Goal: Task Accomplishment & Management: Manage account settings

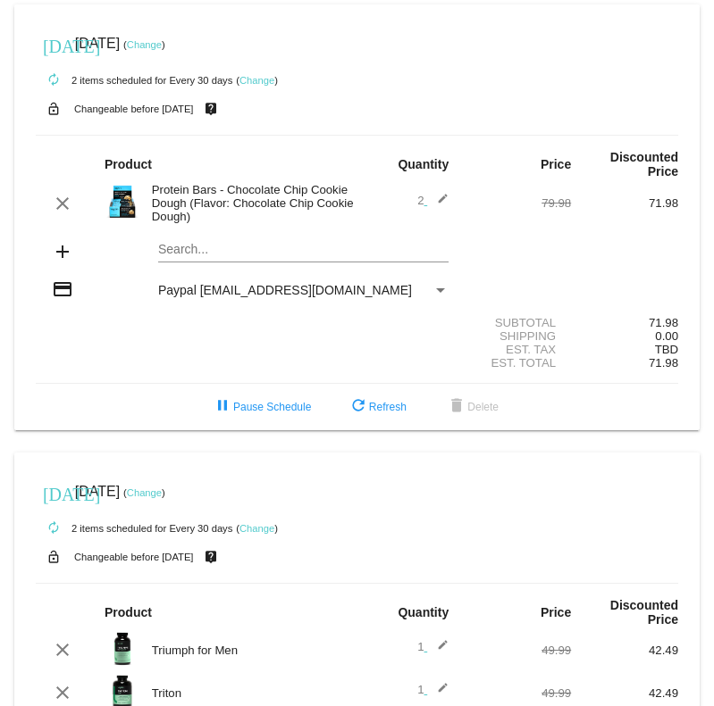
click at [162, 492] on link "Change" at bounding box center [144, 493] width 35 height 11
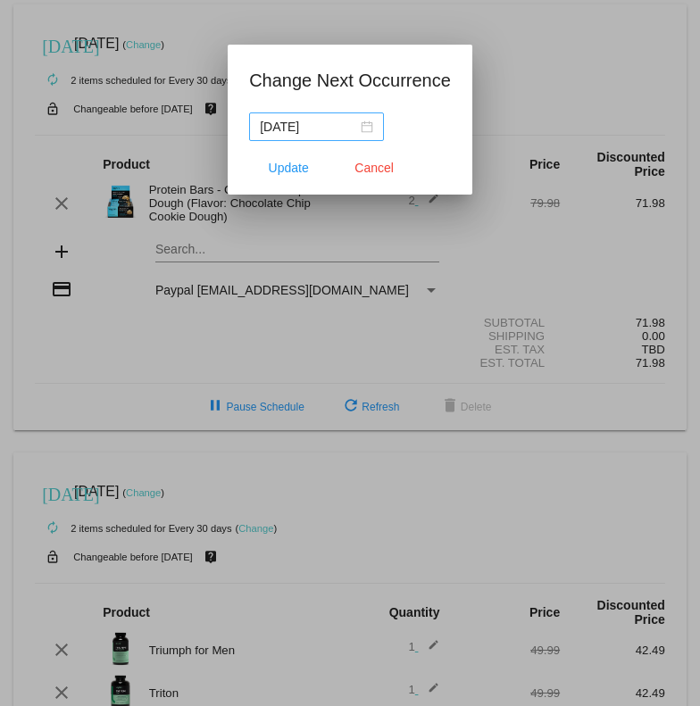
click at [365, 126] on div "[DATE]" at bounding box center [316, 127] width 113 height 20
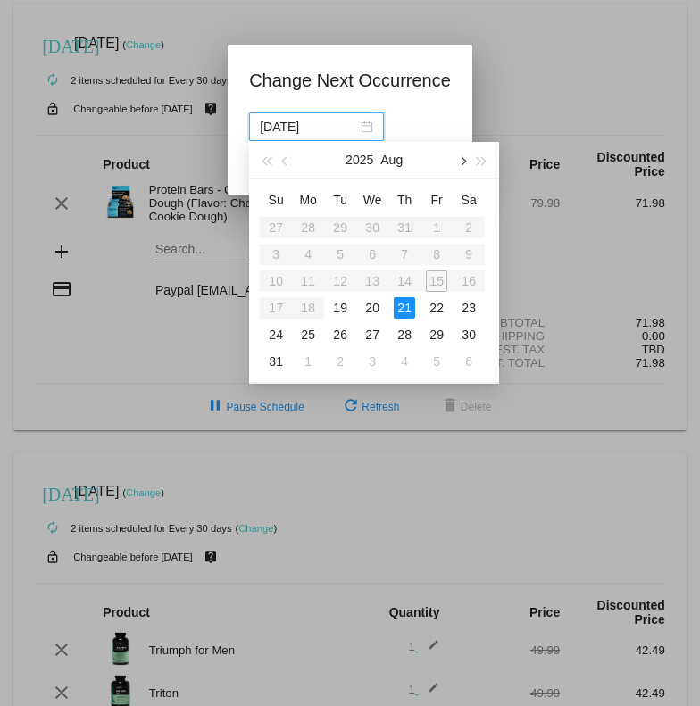
click at [459, 163] on span "button" at bounding box center [462, 161] width 9 height 9
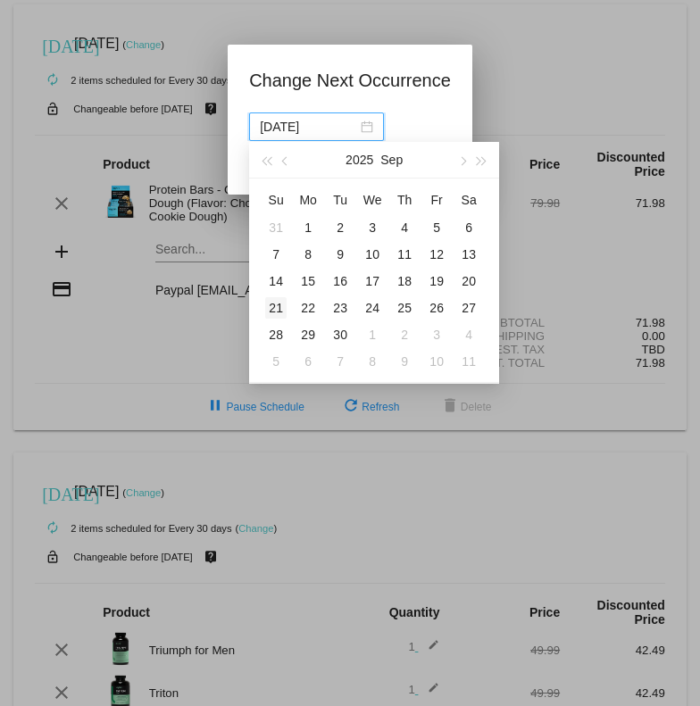
click at [280, 306] on div "21" at bounding box center [275, 307] width 21 height 21
type input "[DATE]"
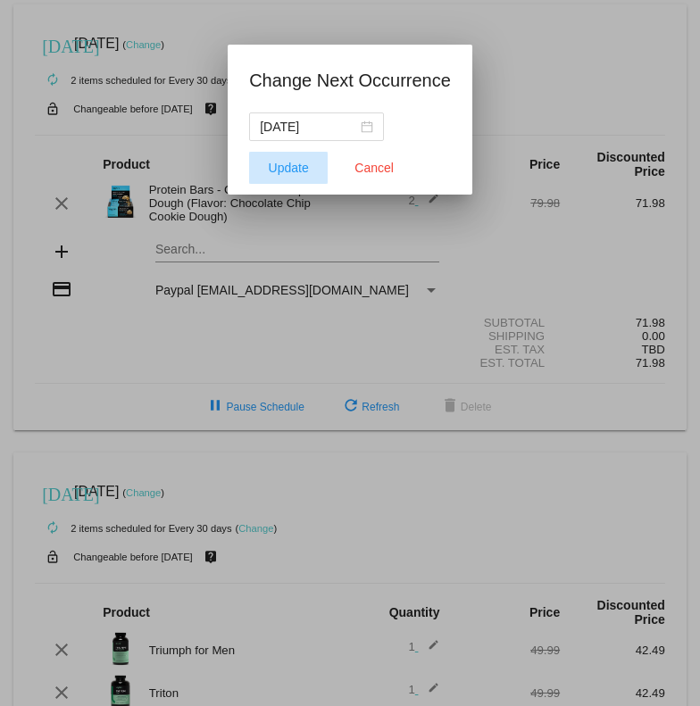
click at [286, 174] on button "Update" at bounding box center [288, 168] width 79 height 32
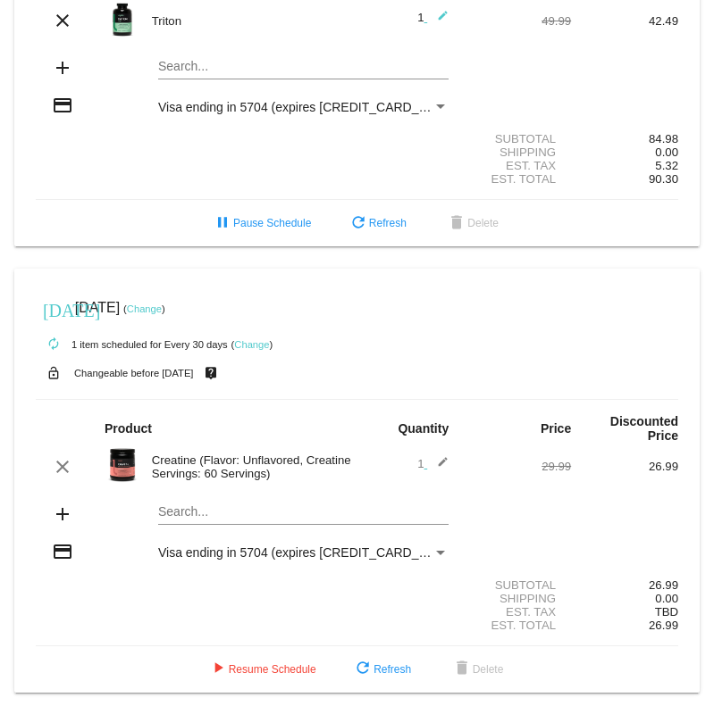
scroll to position [671, 0]
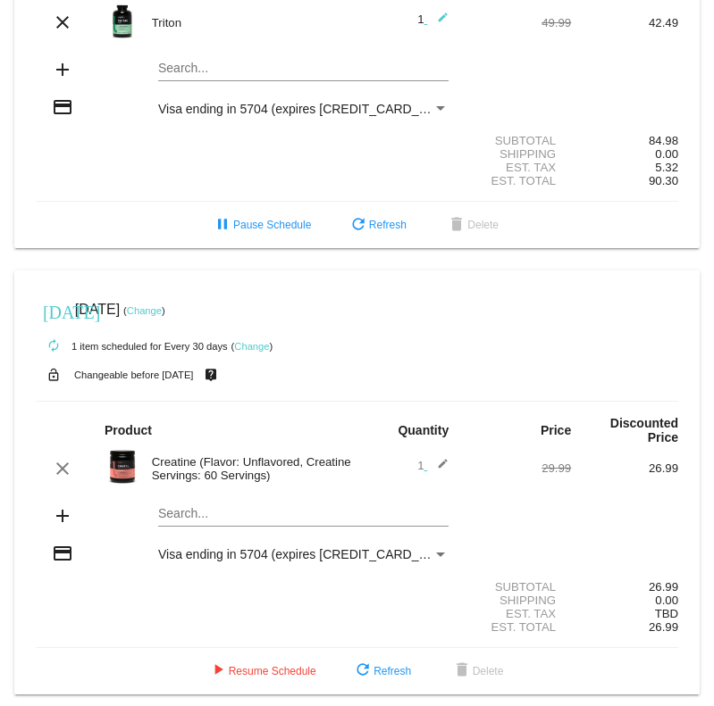
click at [436, 558] on div "Payment Method" at bounding box center [440, 554] width 16 height 14
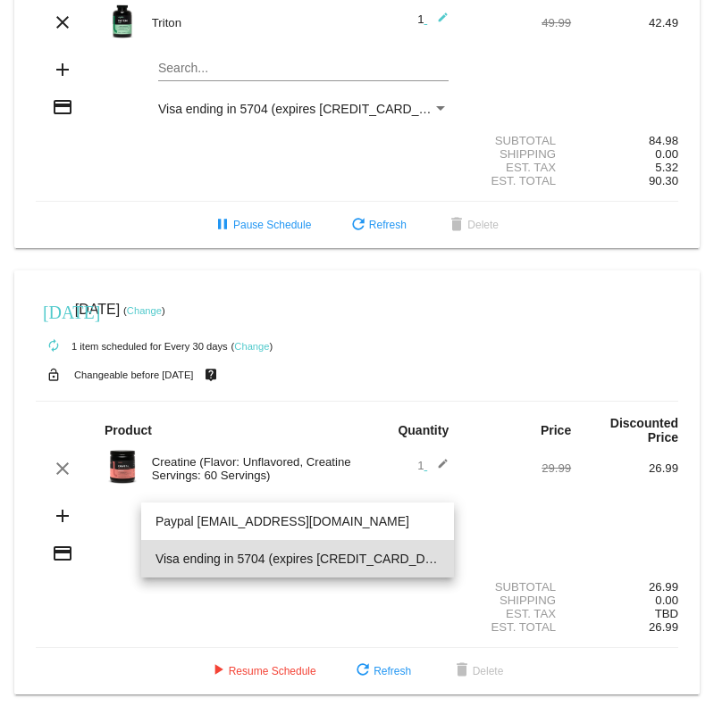
click at [619, 515] on div at bounding box center [357, 353] width 714 height 706
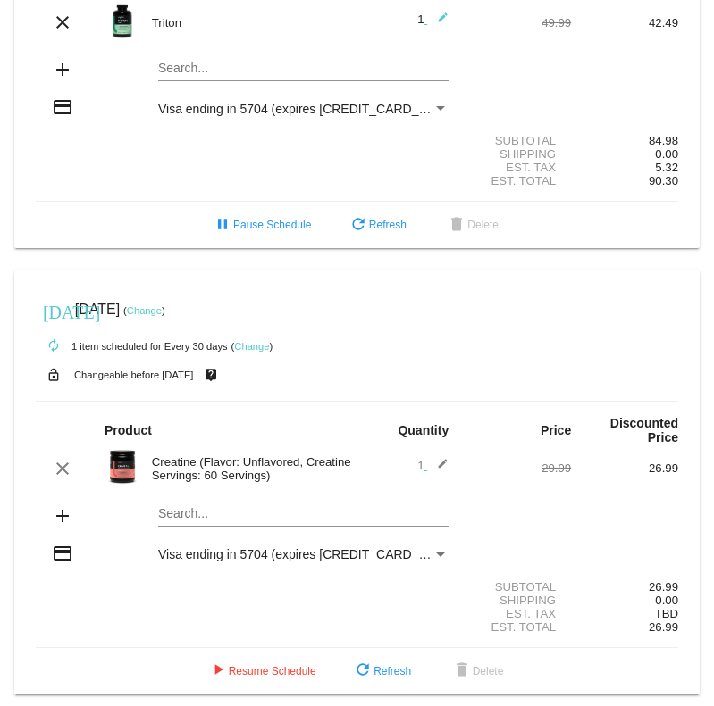
click at [162, 308] on link "Change" at bounding box center [144, 310] width 35 height 11
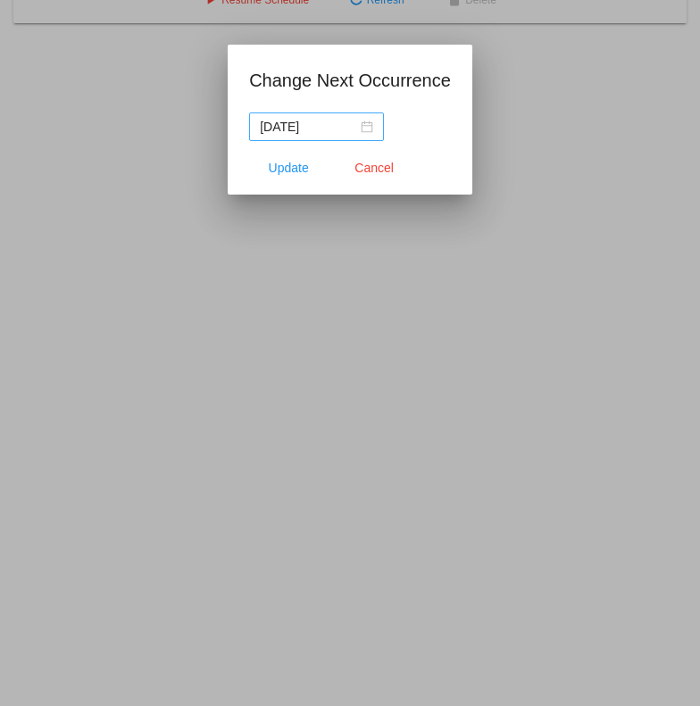
click at [372, 132] on div "[DATE]" at bounding box center [316, 127] width 113 height 20
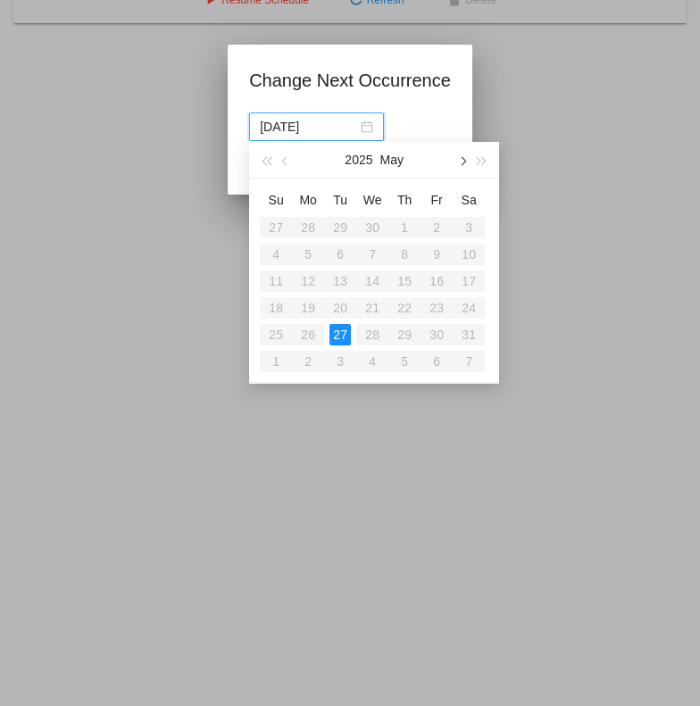
click at [464, 161] on span "button" at bounding box center [462, 161] width 9 height 9
click at [343, 303] on div "19" at bounding box center [340, 307] width 21 height 21
type input "[DATE]"
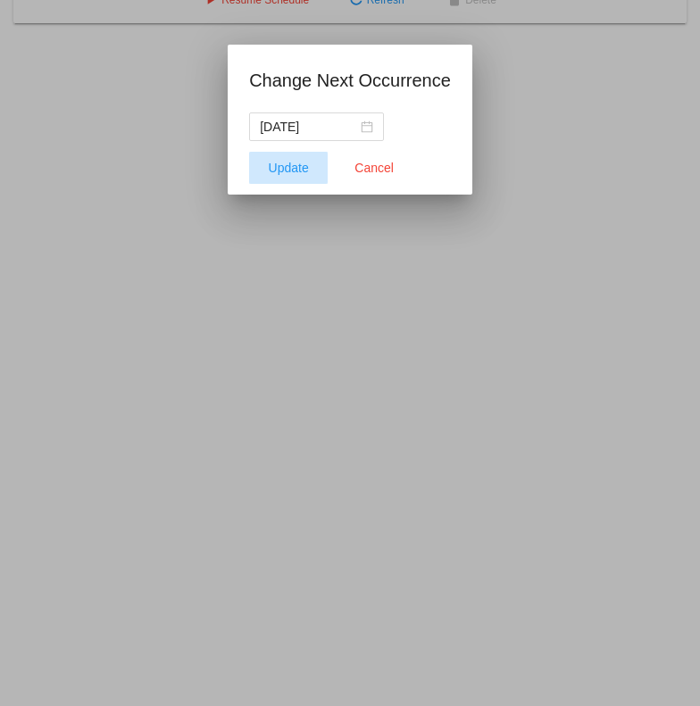
click at [301, 171] on span "Update" at bounding box center [289, 168] width 40 height 14
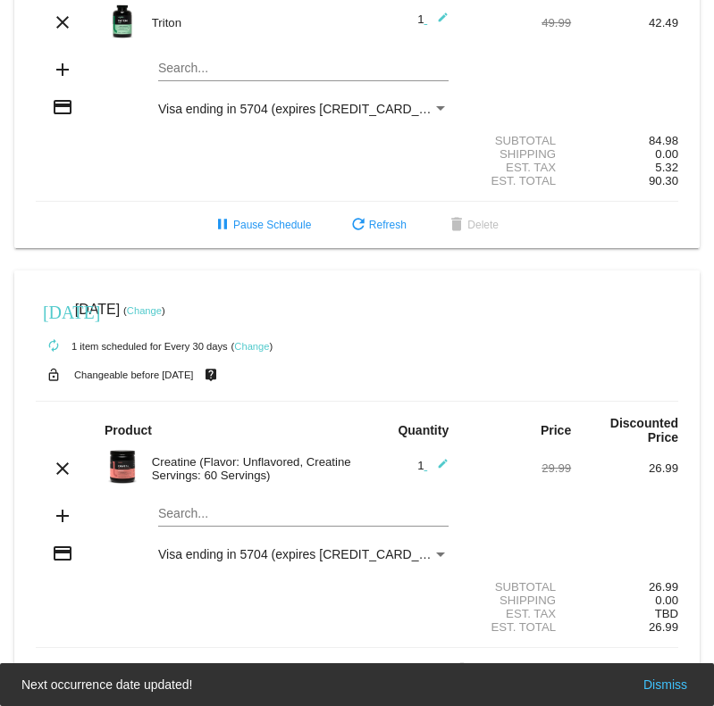
scroll to position [686, 0]
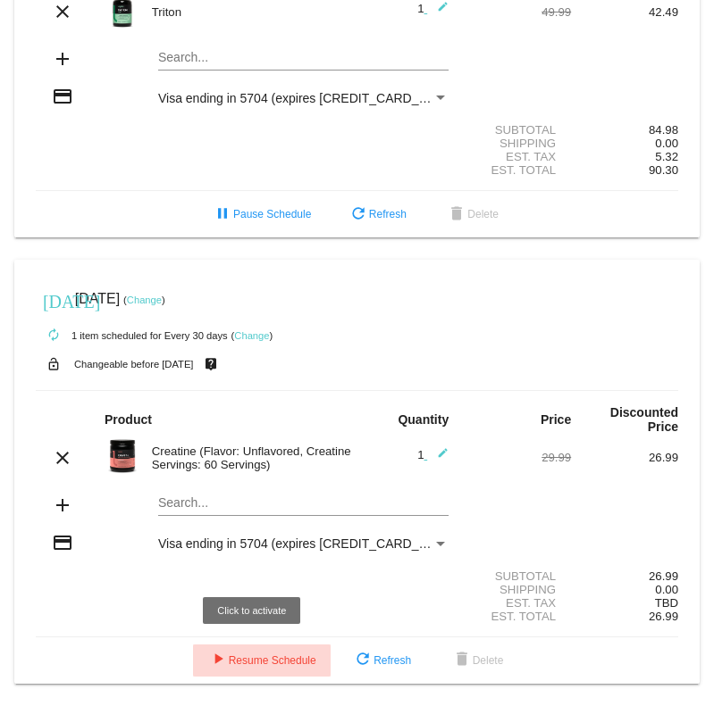
click at [274, 661] on span "play_arrow Resume Schedule" at bounding box center [261, 661] width 109 height 13
